Goal: Task Accomplishment & Management: Manage account settings

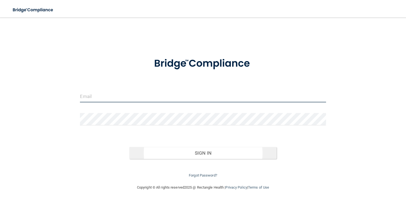
type input "[PERSON_NAME][EMAIL_ADDRESS][DOMAIN_NAME]"
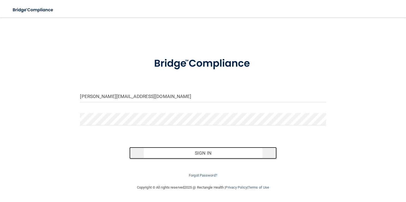
click at [165, 153] on button "Sign In" at bounding box center [203, 153] width 148 height 12
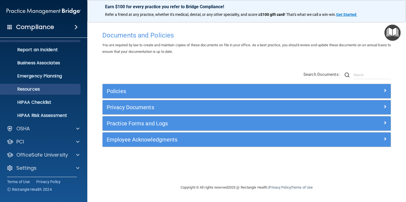
scroll to position [25, 0]
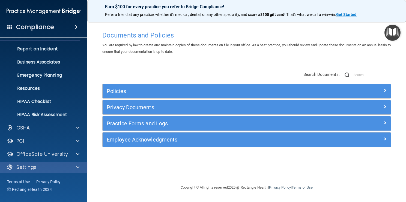
click at [54, 170] on div "Settings" at bounding box center [44, 166] width 88 height 11
click at [76, 168] on span at bounding box center [77, 167] width 3 height 7
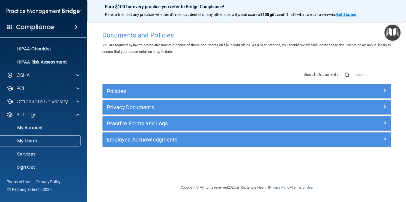
click at [57, 141] on p "My Users" at bounding box center [41, 140] width 75 height 5
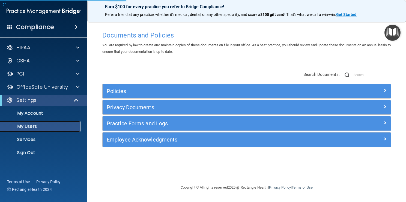
select select "20"
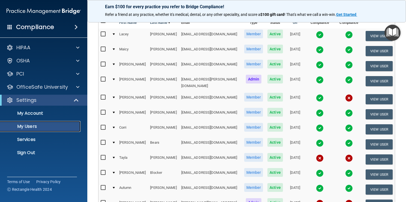
scroll to position [68, 0]
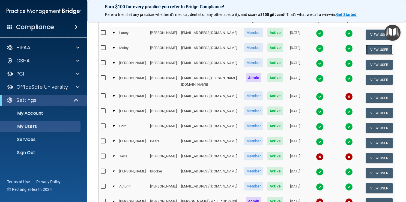
click at [373, 50] on button "View User" at bounding box center [379, 50] width 27 height 10
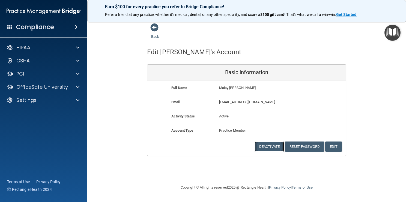
click at [269, 147] on button "Deactivate" at bounding box center [269, 146] width 29 height 10
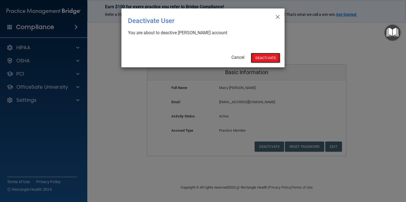
click at [267, 59] on button "Deactivate" at bounding box center [265, 58] width 29 height 10
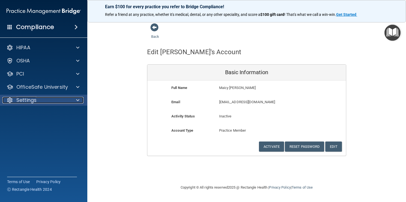
click at [49, 100] on div "Settings" at bounding box center [36, 100] width 68 height 7
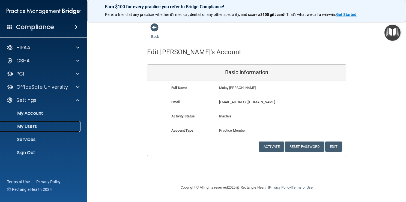
click at [41, 127] on p "My Users" at bounding box center [41, 125] width 75 height 5
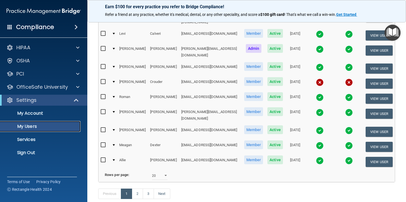
scroll to position [239, 0]
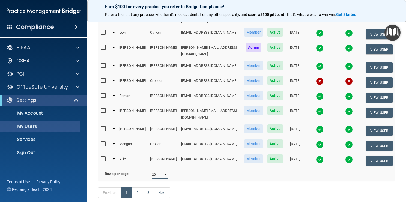
click at [158, 170] on select "10 20 30 40 all" at bounding box center [160, 174] width 16 height 8
select select "45"
click at [152, 170] on select "10 20 30 40 all" at bounding box center [160, 174] width 16 height 8
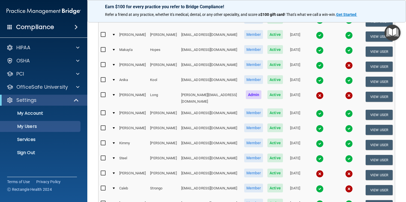
scroll to position [446, 0]
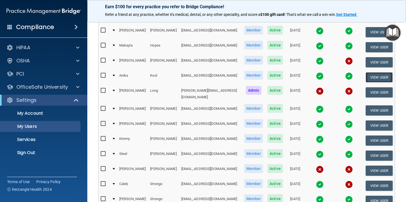
click at [371, 72] on button "View User" at bounding box center [379, 77] width 27 height 10
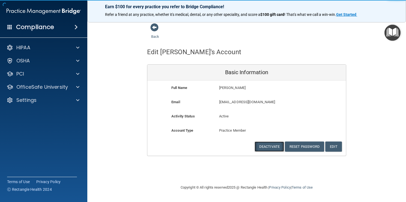
click at [274, 146] on button "Deactivate" at bounding box center [269, 146] width 29 height 10
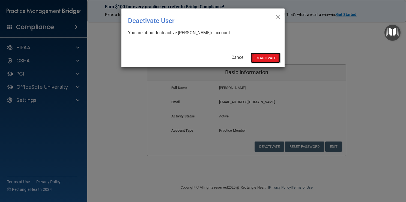
click at [272, 57] on button "Deactivate" at bounding box center [265, 58] width 29 height 10
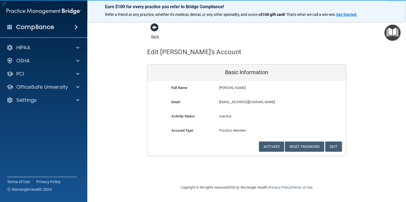
click at [153, 27] on span at bounding box center [154, 27] width 8 height 8
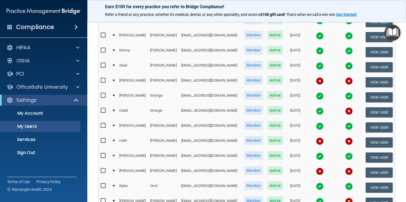
scroll to position [520, 0]
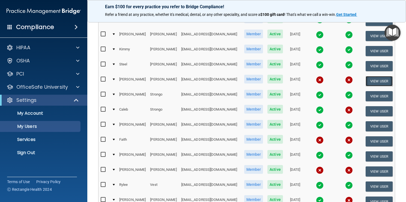
click at [371, 76] on button "View User" at bounding box center [379, 81] width 27 height 10
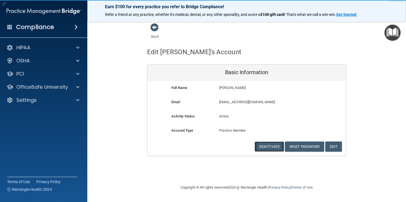
click at [264, 146] on button "Deactivate" at bounding box center [269, 146] width 29 height 10
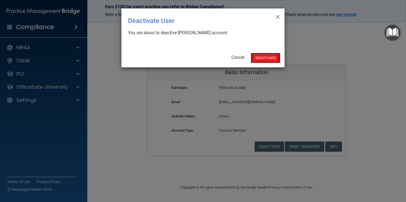
click at [266, 57] on button "Deactivate" at bounding box center [265, 58] width 29 height 10
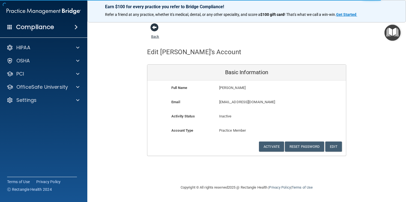
click at [155, 29] on span at bounding box center [154, 27] width 8 height 8
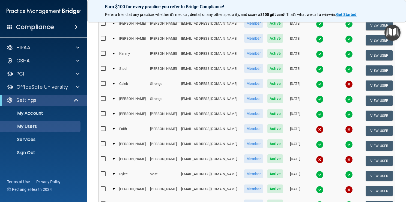
scroll to position [516, 0]
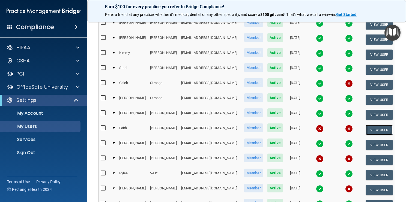
click at [370, 125] on button "View User" at bounding box center [379, 130] width 27 height 10
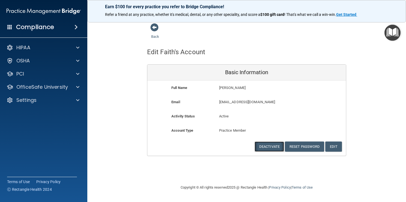
click at [272, 145] on button "Deactivate" at bounding box center [269, 146] width 29 height 10
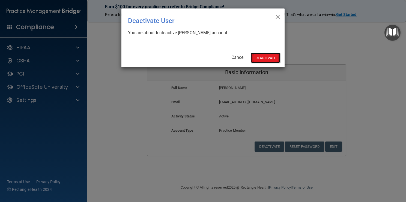
click at [268, 55] on button "Deactivate" at bounding box center [265, 58] width 29 height 10
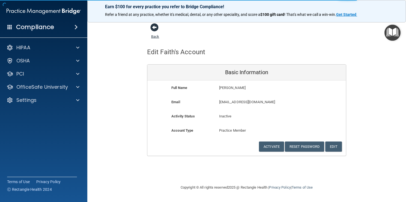
click at [155, 28] on span at bounding box center [154, 27] width 8 height 8
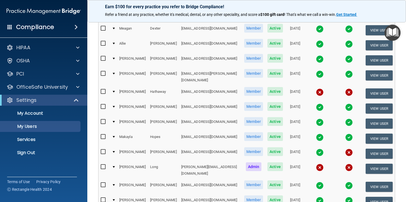
scroll to position [355, 0]
